Goal: Transaction & Acquisition: Purchase product/service

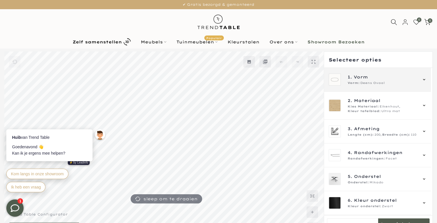
click at [425, 78] on icon at bounding box center [424, 79] width 5 height 5
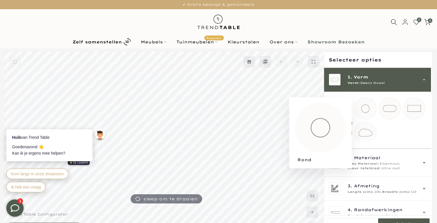
click at [368, 112] on mmq-loader at bounding box center [366, 109] width 22 height 22
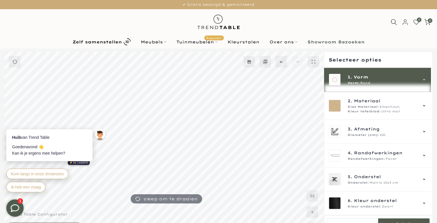
scroll to position [58, 0]
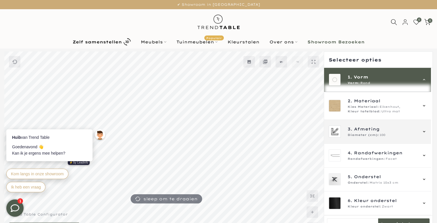
click at [362, 137] on span "Diameter (cm):" at bounding box center [363, 135] width 31 height 5
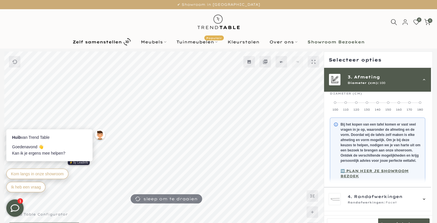
scroll to position [52, 0]
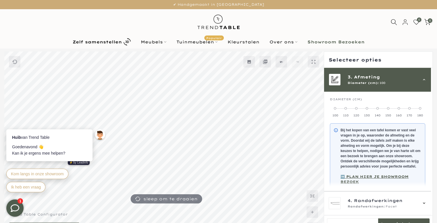
click at [357, 108] on span at bounding box center [356, 108] width 2 height 2
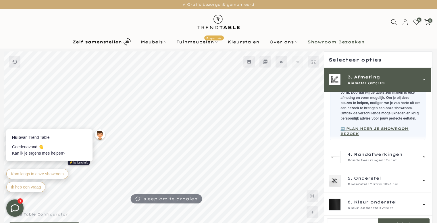
scroll to position [105, 0]
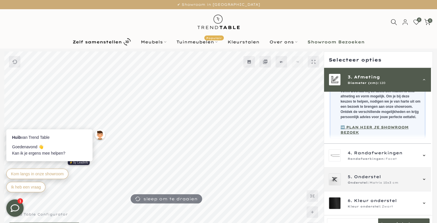
click at [357, 177] on span "Onderstel" at bounding box center [367, 177] width 27 height 6
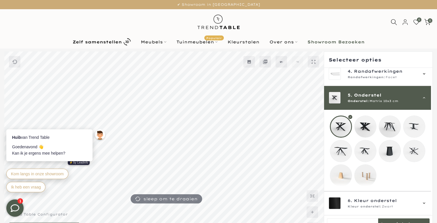
scroll to position [85, 0]
click at [342, 124] on div at bounding box center [341, 127] width 22 height 22
click at [360, 123] on mmq-loader at bounding box center [366, 127] width 22 height 22
click at [387, 122] on mmq-loader at bounding box center [390, 127] width 22 height 22
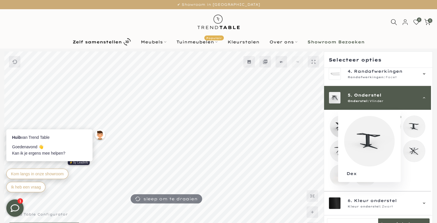
click at [413, 123] on mmq-loader at bounding box center [415, 127] width 22 height 22
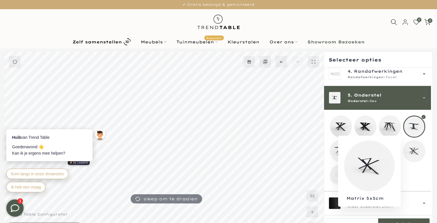
click at [412, 146] on mmq-loader at bounding box center [415, 151] width 22 height 22
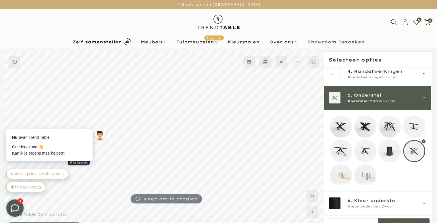
scroll to position [15, 0]
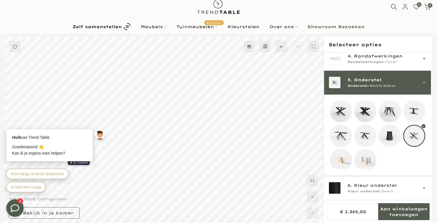
click at [345, 133] on mmq-loader at bounding box center [341, 136] width 22 height 22
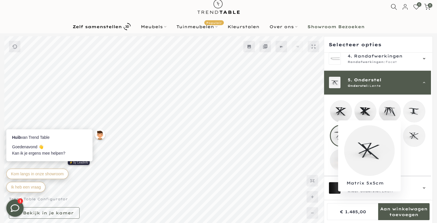
click at [412, 135] on mmq-loader at bounding box center [415, 136] width 22 height 22
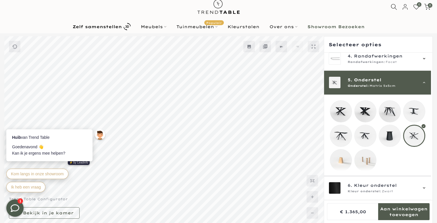
click at [365, 156] on mmq-loader at bounding box center [366, 161] width 22 height 22
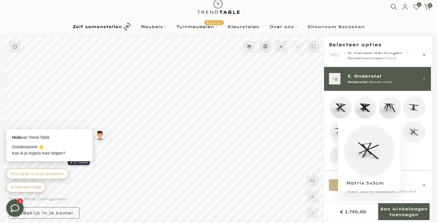
click at [414, 131] on mmq-loader at bounding box center [415, 132] width 22 height 22
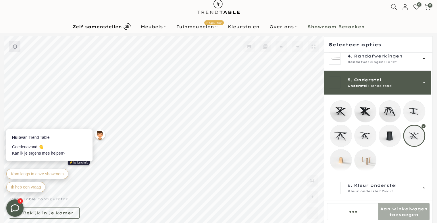
scroll to position [85, 0]
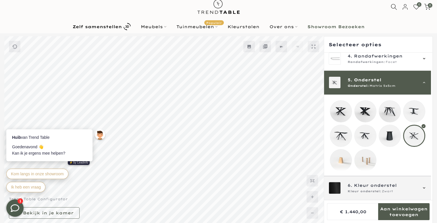
click at [421, 186] on div "6. Kleur onderstel Kleur onderstel: Zwart" at bounding box center [378, 188] width 98 height 12
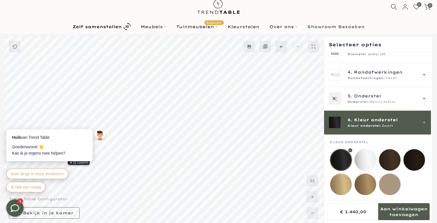
scroll to position [69, 0]
